Goal: Obtain resource: Obtain resource

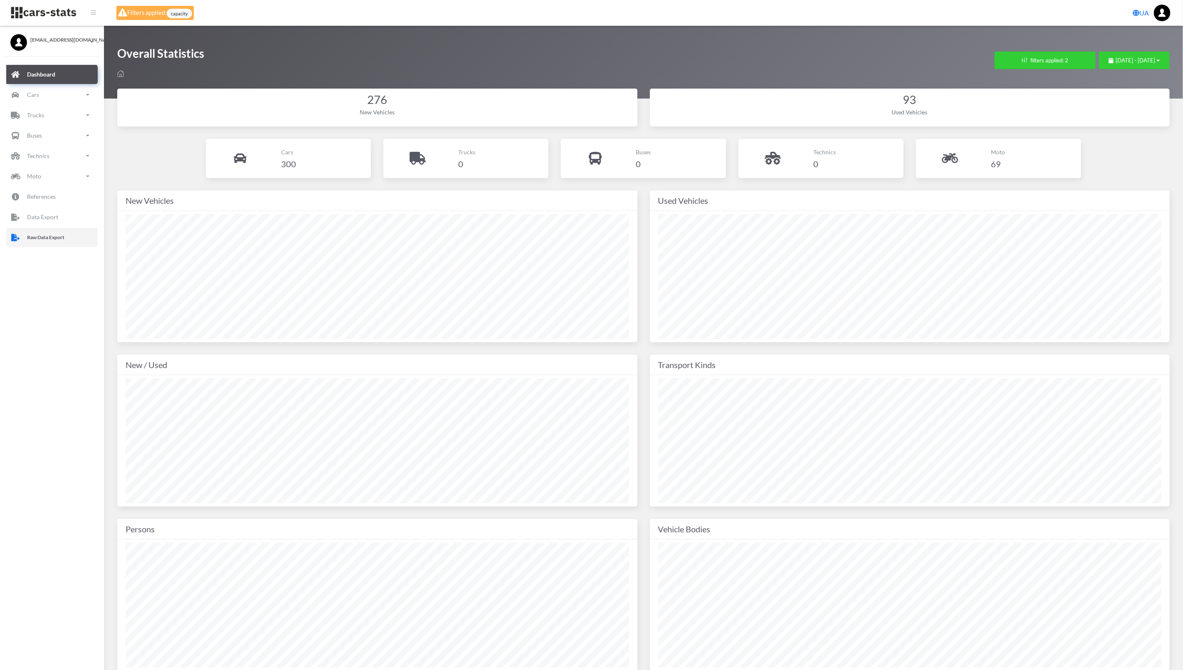
click at [66, 230] on link "Raw Data Export" at bounding box center [51, 237] width 91 height 19
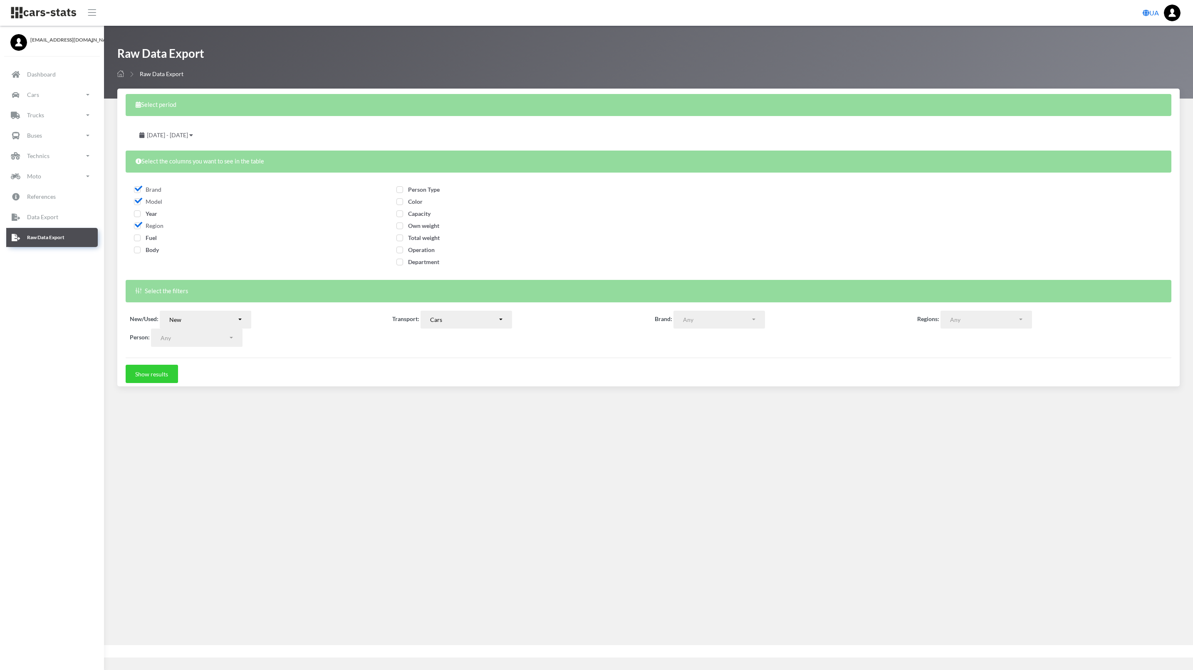
select select
click at [237, 320] on div "New" at bounding box center [202, 319] width 67 height 9
click at [215, 350] on link "Used" at bounding box center [205, 351] width 91 height 12
select select "used-import"
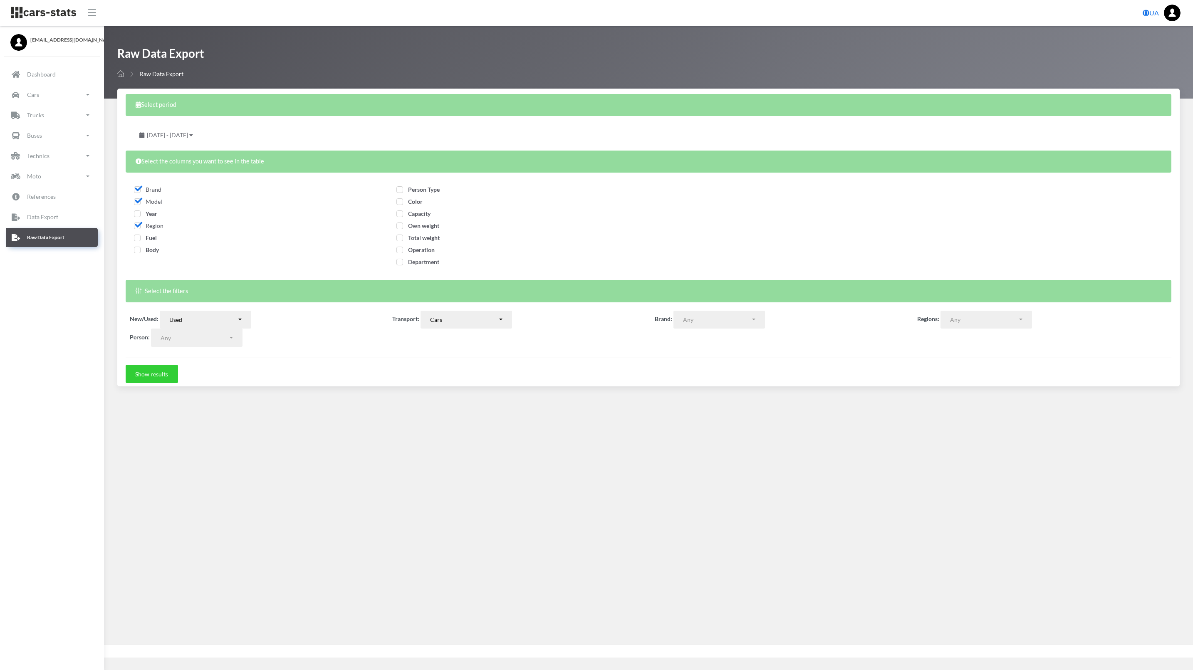
click at [188, 131] on span "[DATE] - [DATE]" at bounding box center [167, 134] width 41 height 7
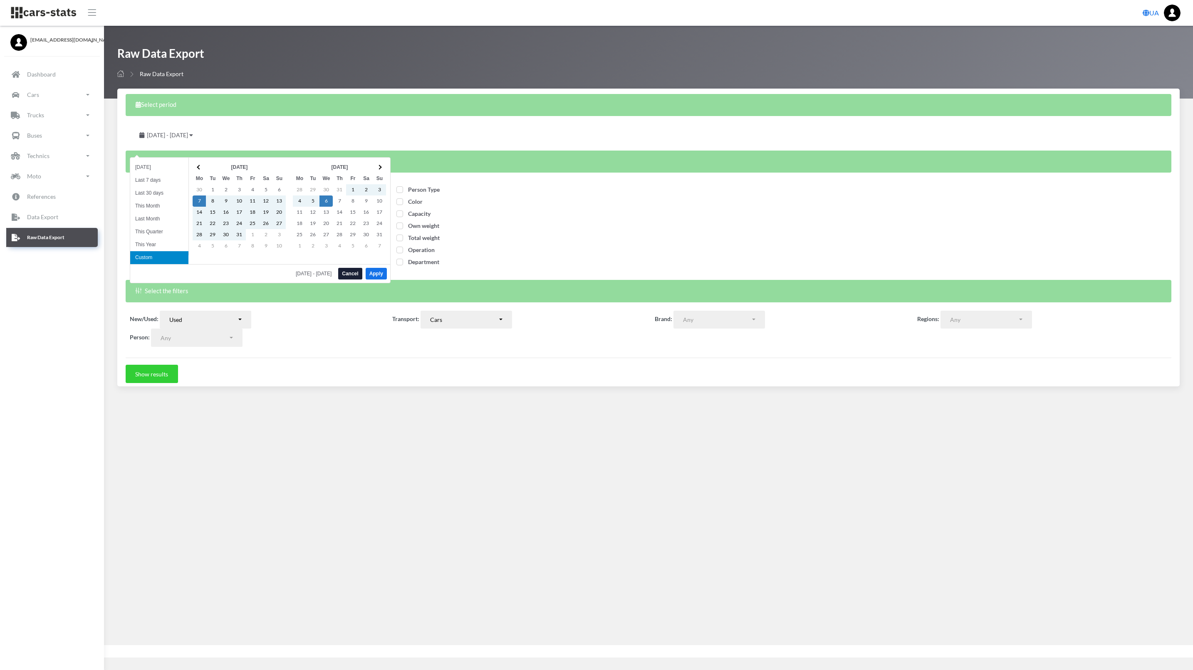
click at [202, 161] on table "[DATE] Mo Tu We Th Fr Sa Su 30 1 2 3 4 5 6 7 8 9 10 11 12 13 14 15 16 17 18 19 …" at bounding box center [240, 206] width 94 height 90
click at [199, 165] on span at bounding box center [199, 167] width 5 height 5
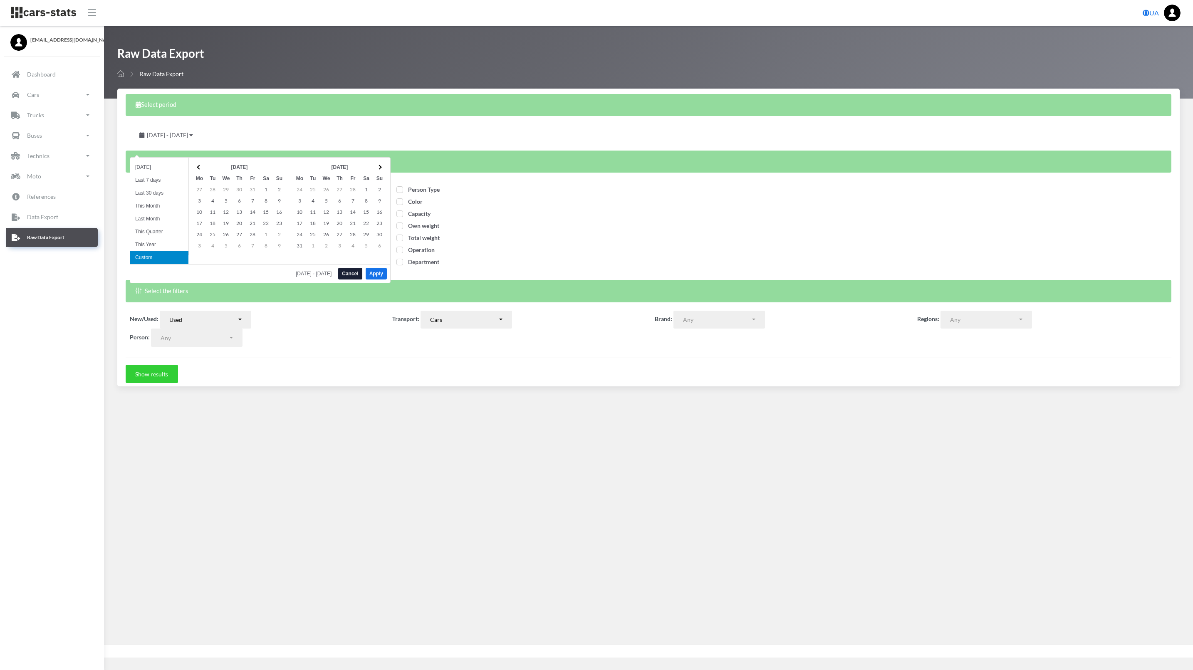
click at [199, 165] on span at bounding box center [199, 167] width 5 height 5
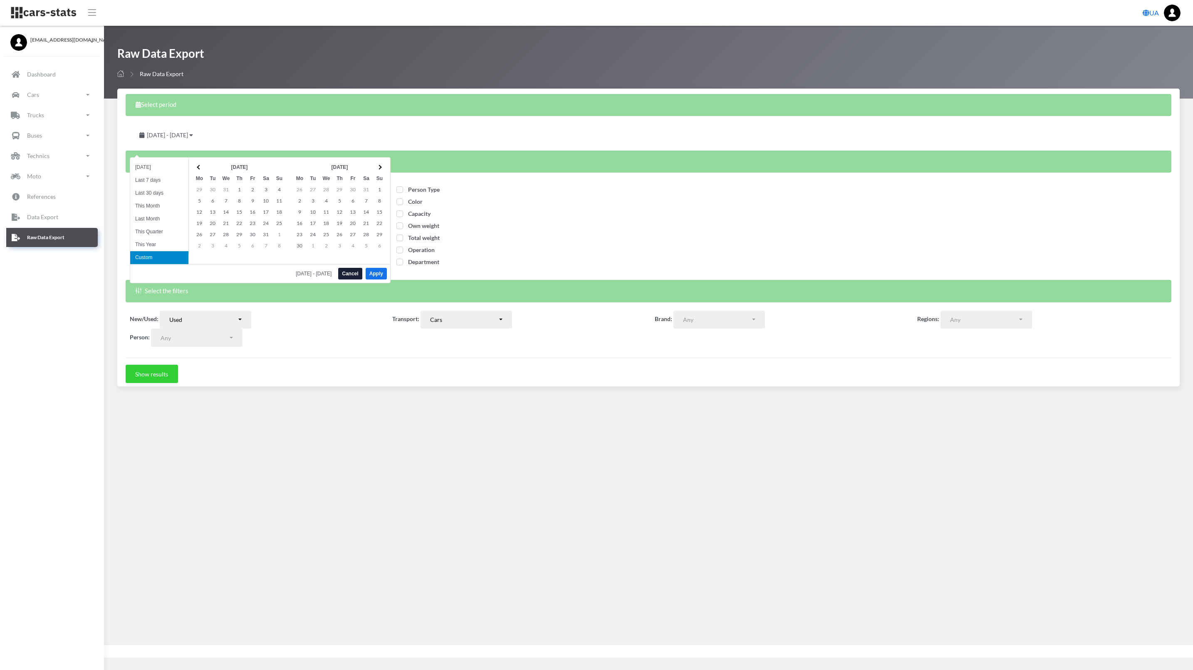
click at [199, 165] on span at bounding box center [199, 167] width 5 height 5
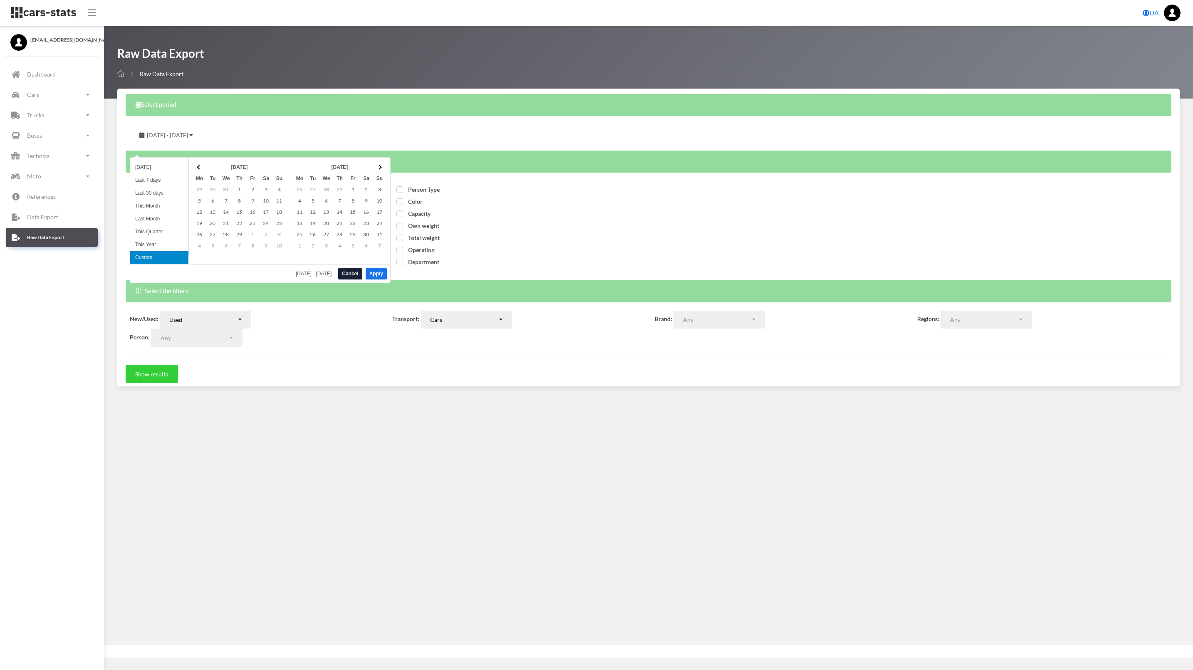
click at [199, 165] on span at bounding box center [199, 167] width 5 height 5
click at [378, 170] on th at bounding box center [379, 167] width 13 height 11
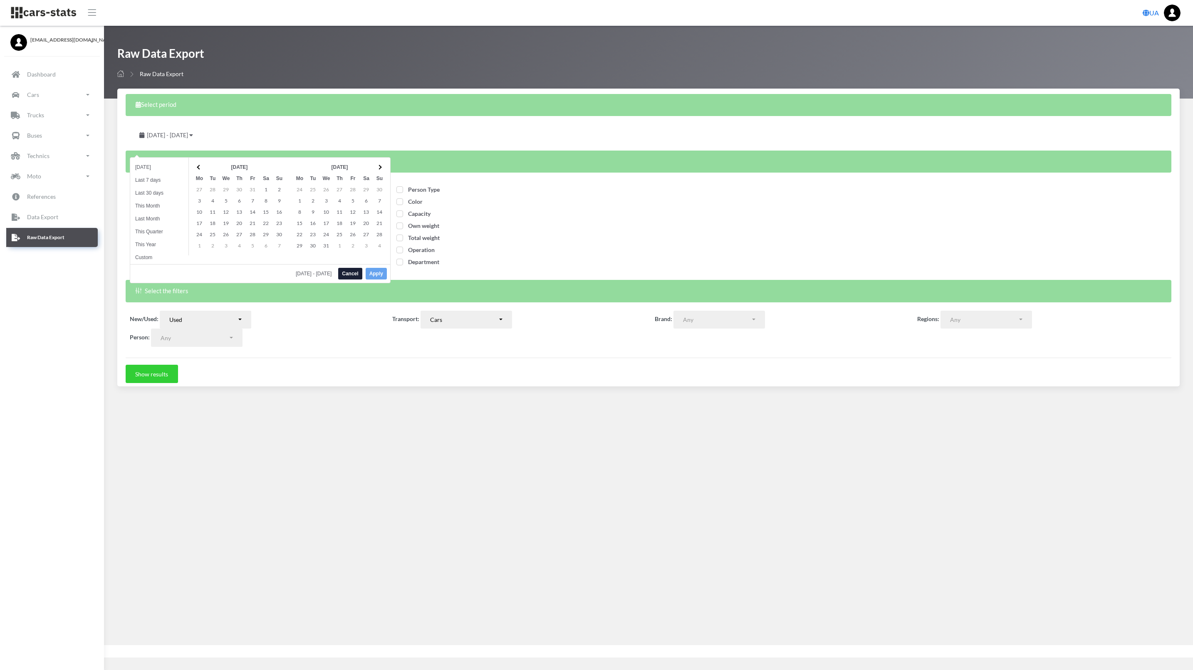
click at [378, 170] on th at bounding box center [379, 167] width 13 height 11
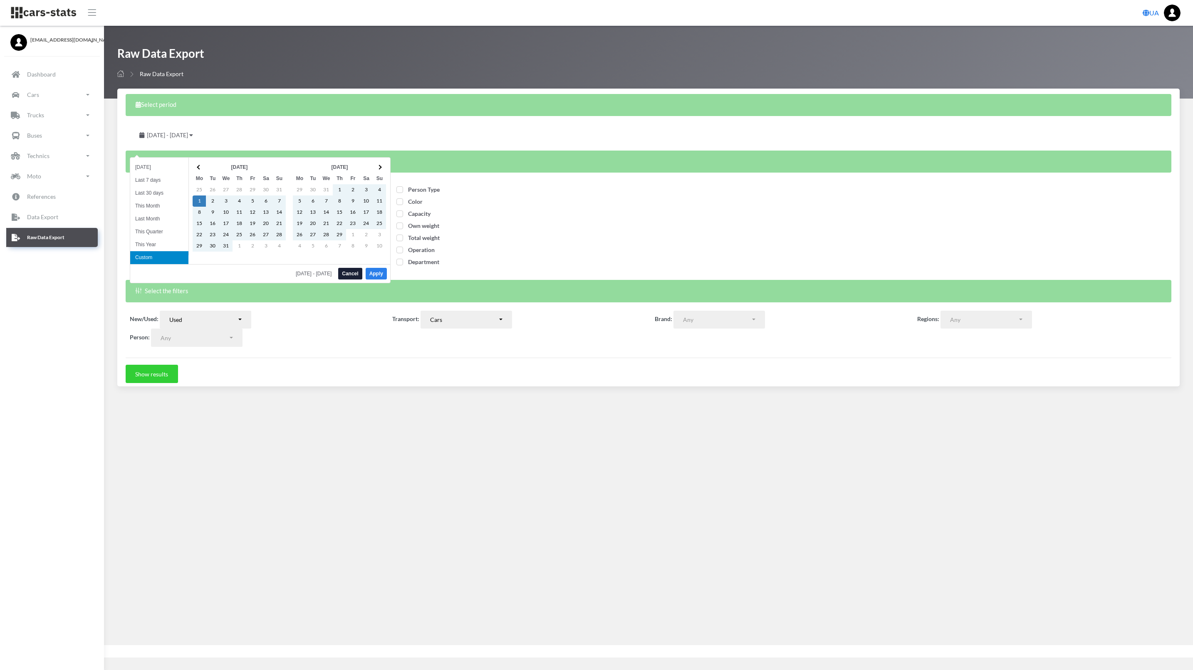
click at [375, 273] on button "Apply" at bounding box center [376, 274] width 21 height 12
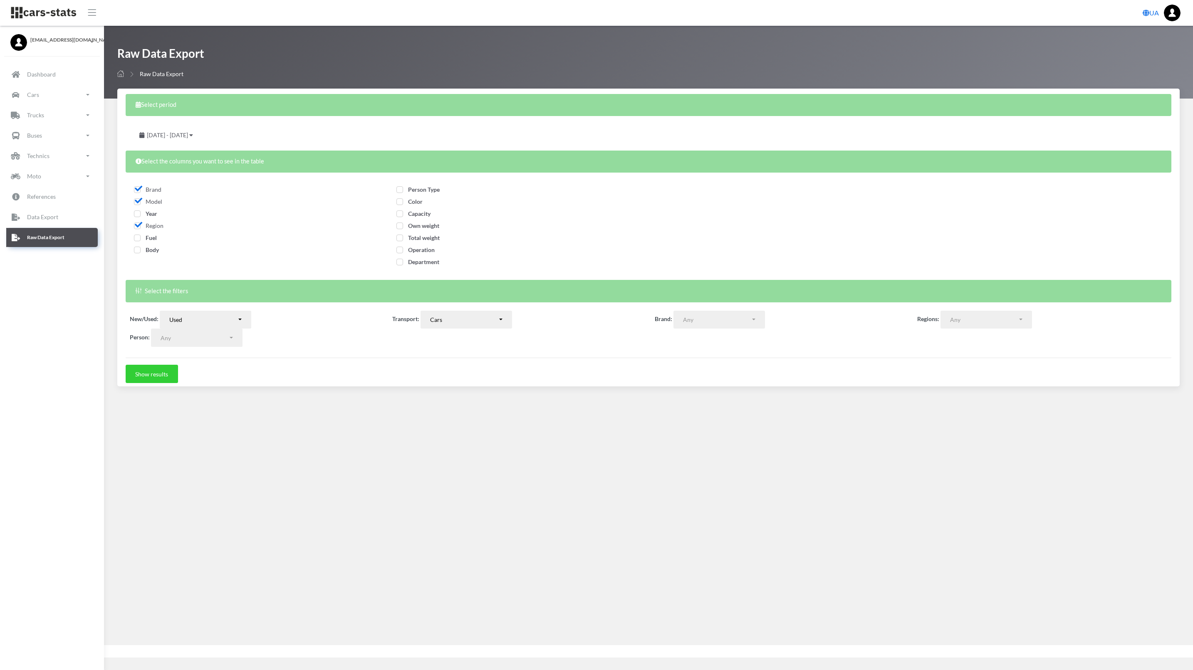
click at [138, 213] on span "Year" at bounding box center [145, 213] width 23 height 7
checkbox input "true"
click at [138, 237] on span "Fuel" at bounding box center [145, 237] width 23 height 7
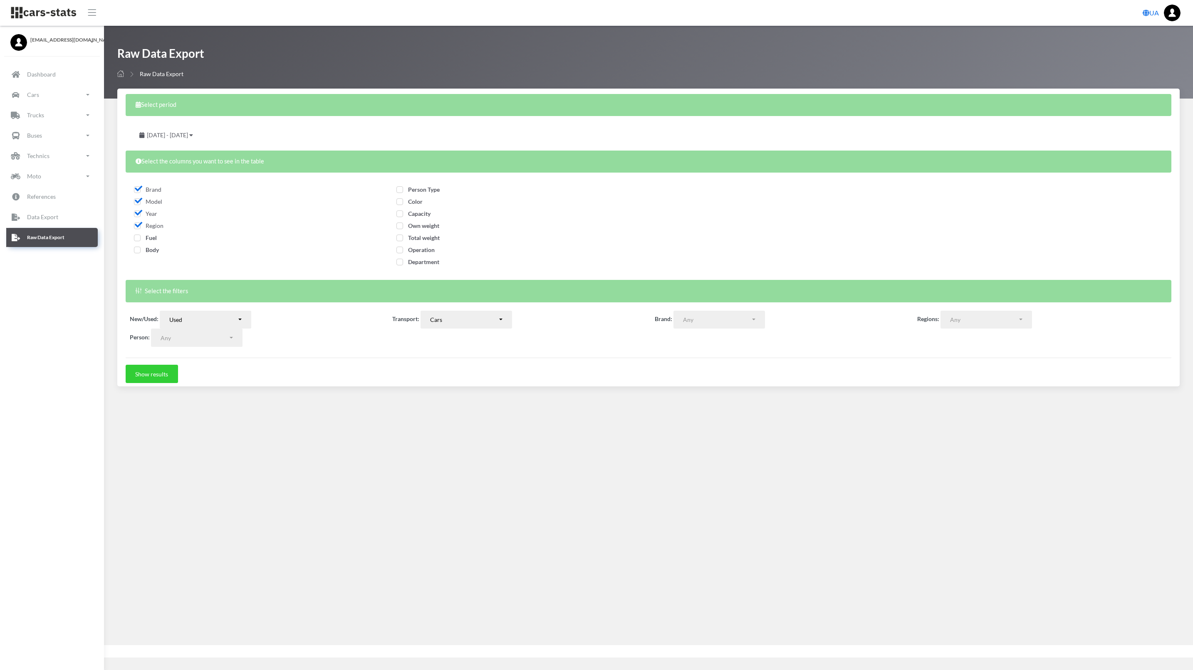
checkbox input "true"
click at [140, 247] on span "Body" at bounding box center [146, 249] width 25 height 7
checkbox input "true"
click at [398, 193] on span "Person Type" at bounding box center [417, 189] width 43 height 7
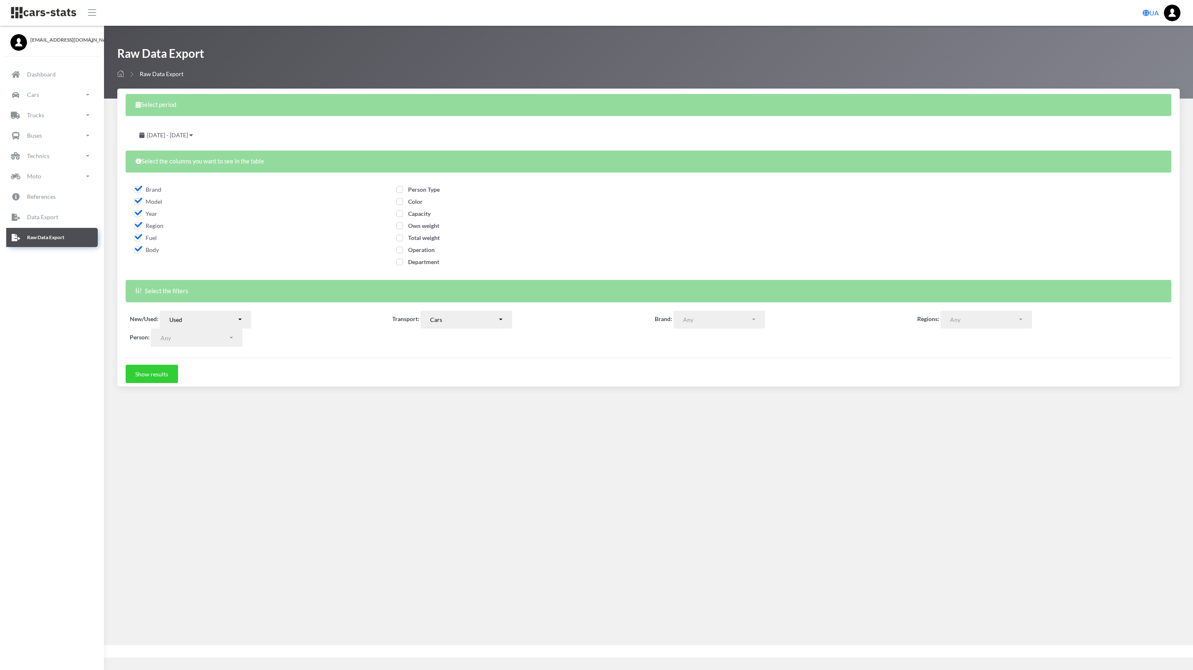
click at [397, 191] on span "Person Type" at bounding box center [417, 189] width 43 height 7
checkbox input "false"
click at [398, 203] on span "Color" at bounding box center [409, 201] width 26 height 7
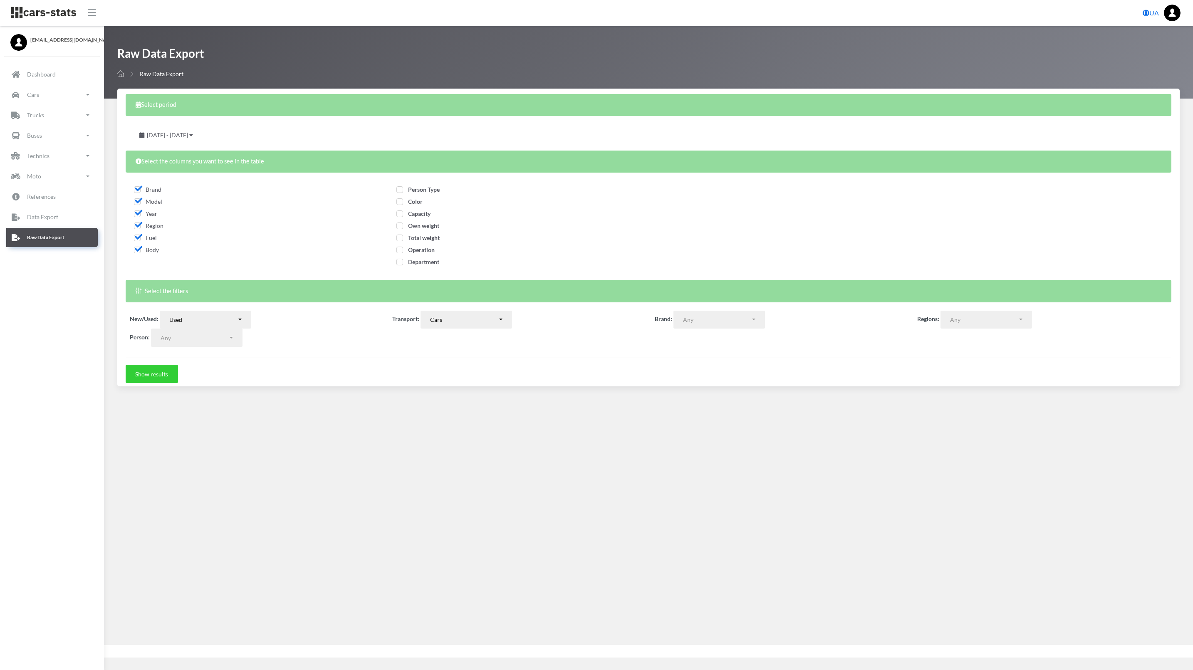
checkbox input "true"
click at [397, 250] on span "Operation" at bounding box center [415, 249] width 38 height 7
checkbox input "true"
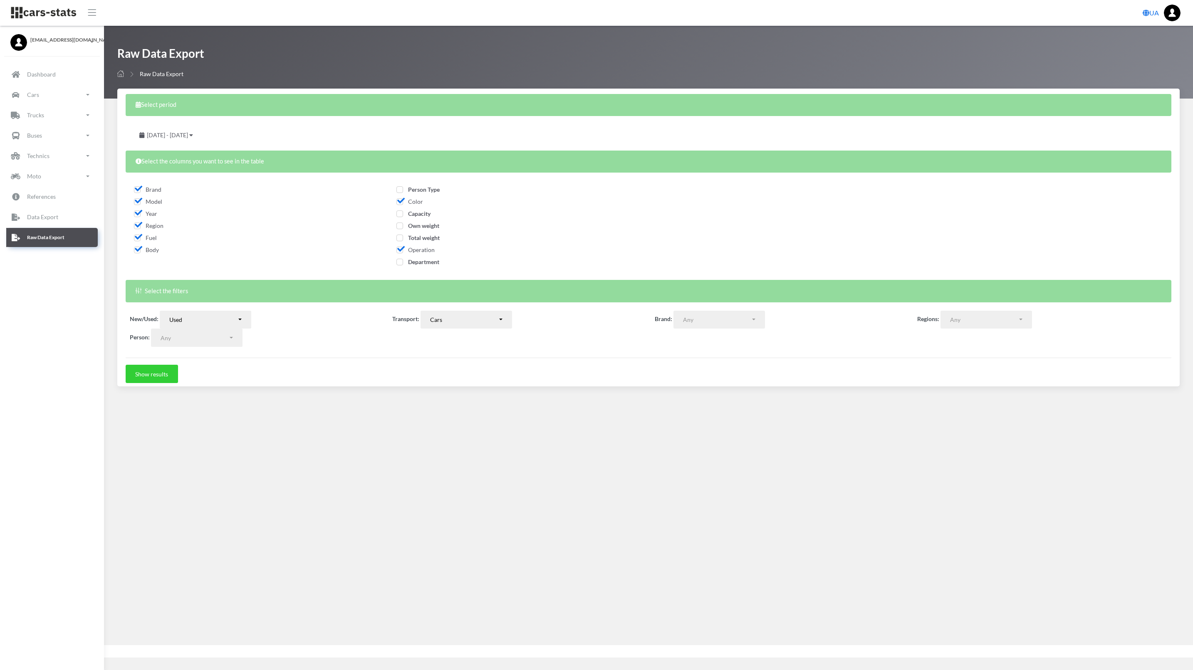
click at [400, 212] on span "Capacity" at bounding box center [413, 213] width 34 height 7
checkbox input "true"
click at [163, 379] on button "Show results" at bounding box center [152, 374] width 52 height 18
click at [143, 371] on button "Show results" at bounding box center [152, 374] width 52 height 18
